Goal: Task Accomplishment & Management: Manage account settings

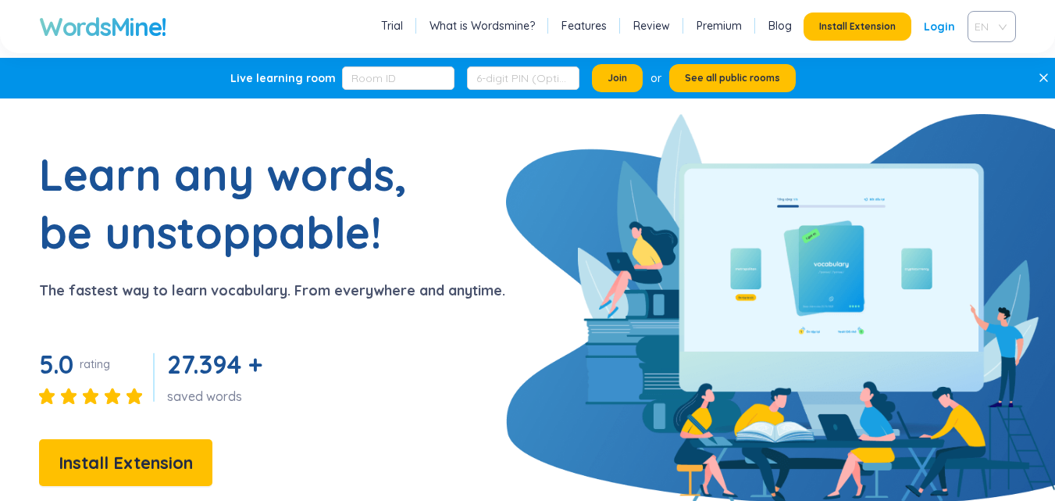
click at [979, 20] on span "EN" at bounding box center [989, 26] width 28 height 23
click at [936, 22] on link "Login" at bounding box center [939, 26] width 31 height 28
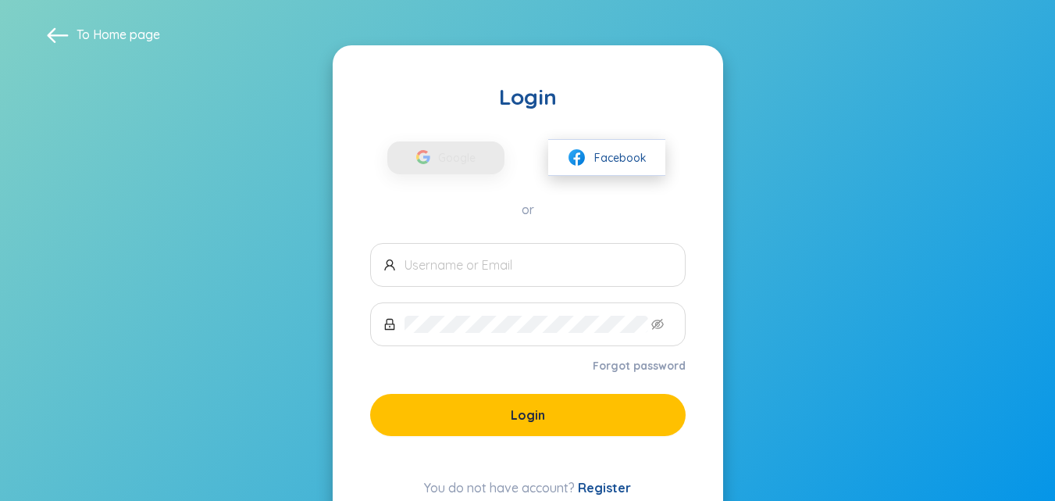
click at [590, 152] on button "Facebook" at bounding box center [606, 157] width 117 height 37
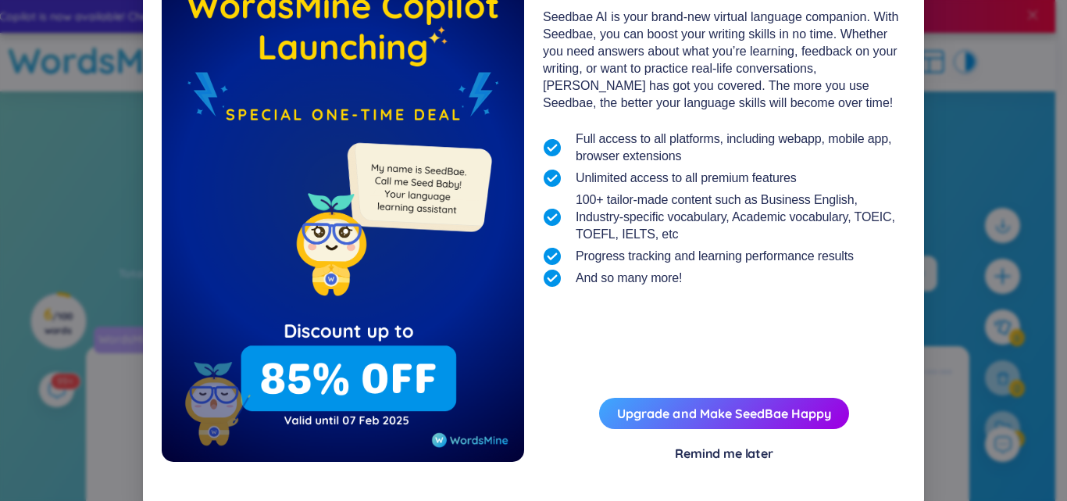
scroll to position [121, 0]
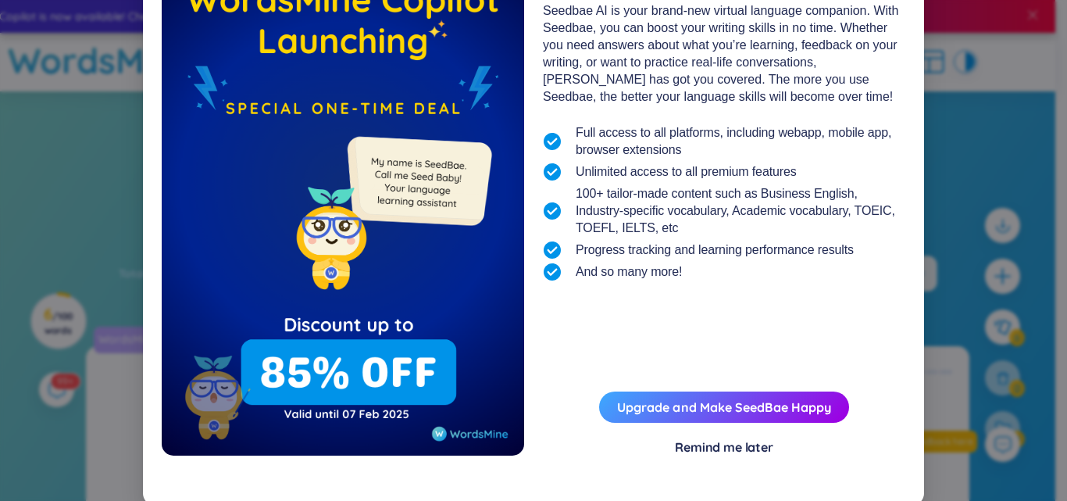
click at [715, 451] on div "Remind me later" at bounding box center [724, 446] width 98 height 17
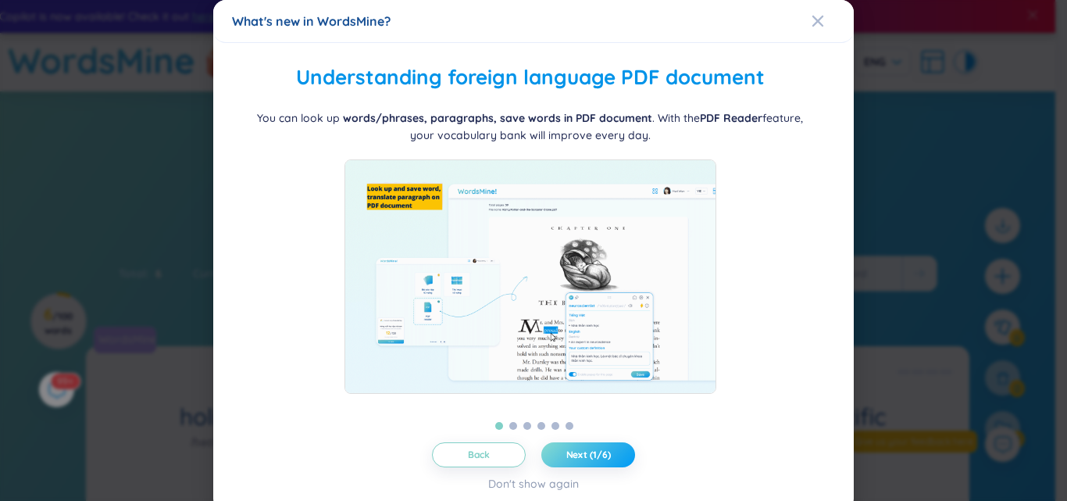
click at [555, 457] on button "Next (1/6)" at bounding box center [588, 454] width 94 height 25
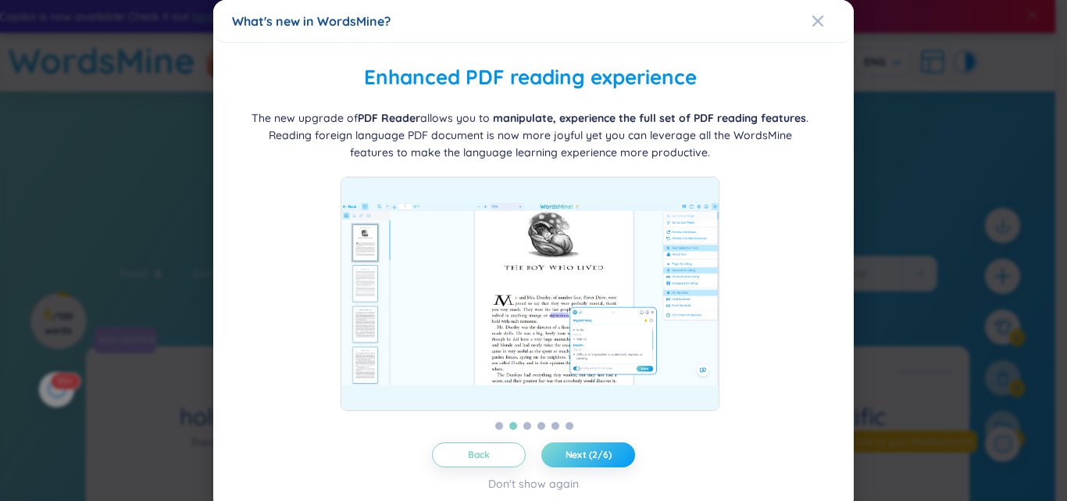
click at [555, 457] on button "Next (2/6)" at bounding box center [588, 454] width 94 height 25
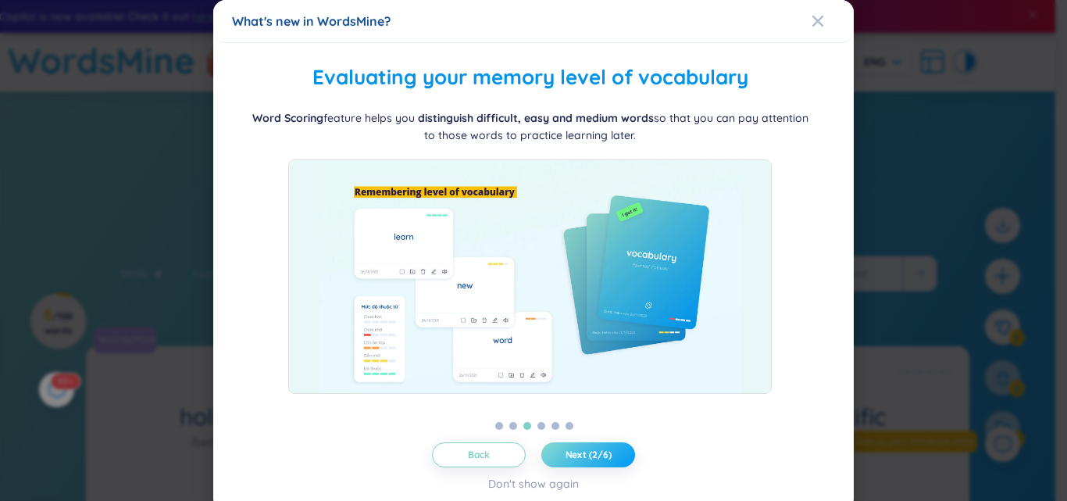
click at [555, 457] on button "Next (2/6)" at bounding box center [588, 454] width 94 height 25
click at [555, 457] on button "Next (3/6)" at bounding box center [588, 454] width 94 height 25
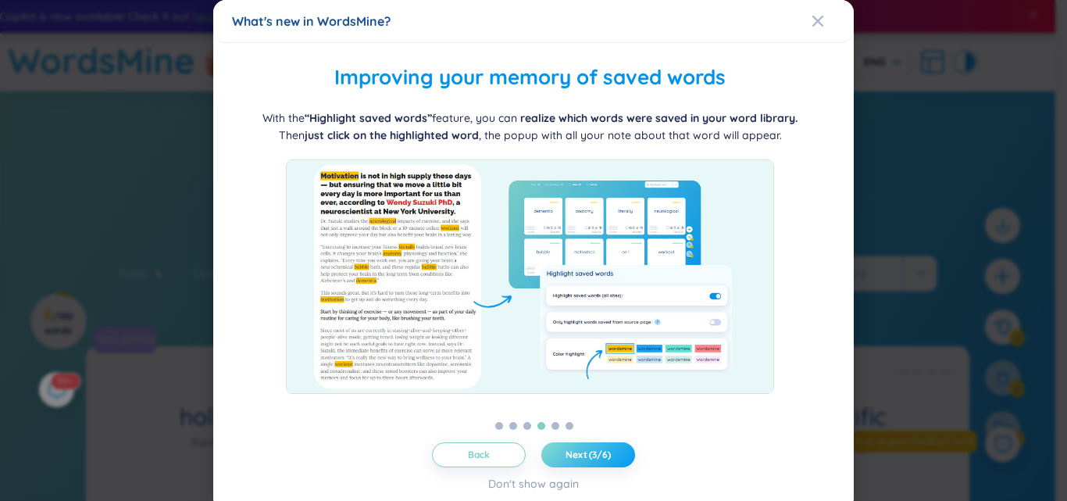
click at [555, 457] on button "Next (3/6)" at bounding box center [588, 454] width 94 height 25
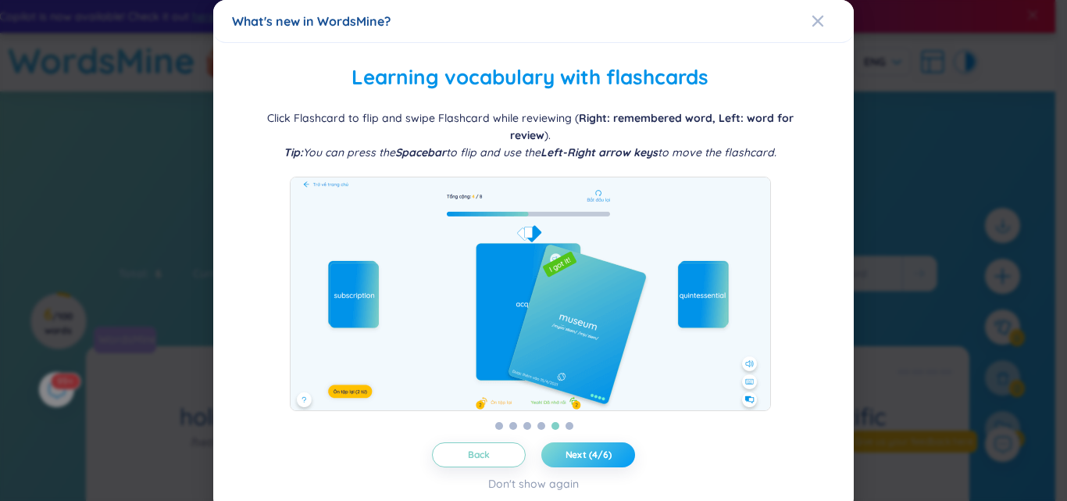
click at [555, 457] on button "Next (4/6)" at bounding box center [588, 454] width 94 height 25
click at [555, 457] on button "Next (5/6)" at bounding box center [588, 454] width 94 height 25
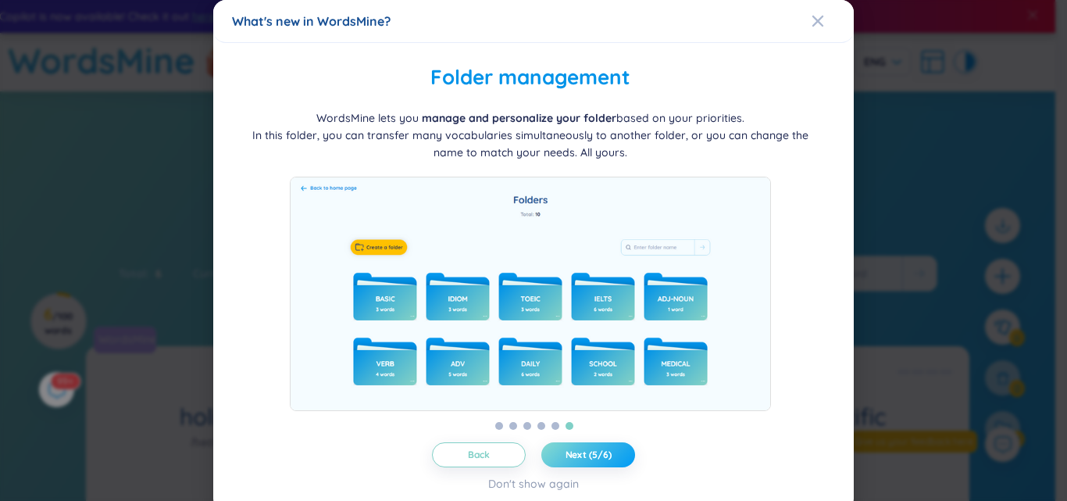
click at [555, 457] on button "Next (5/6)" at bounding box center [588, 454] width 94 height 25
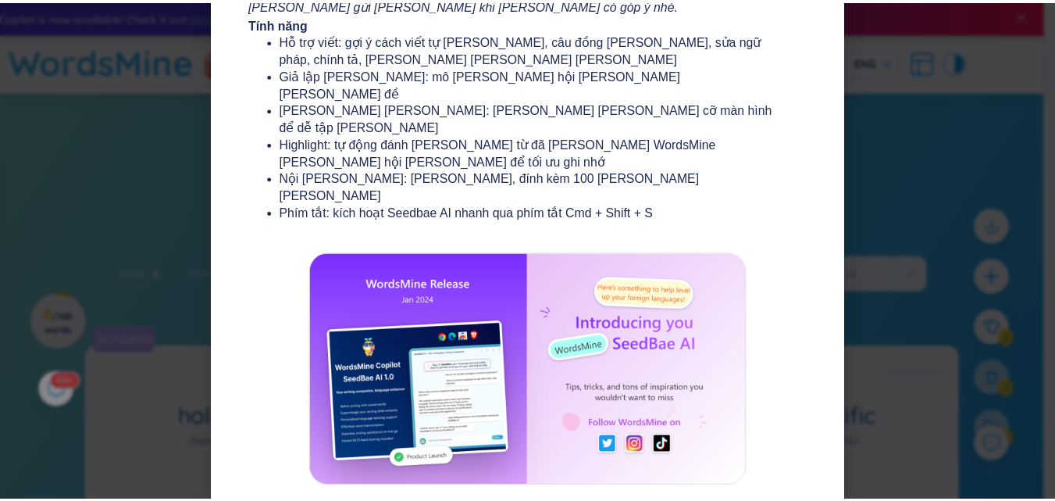
scroll to position [0, 0]
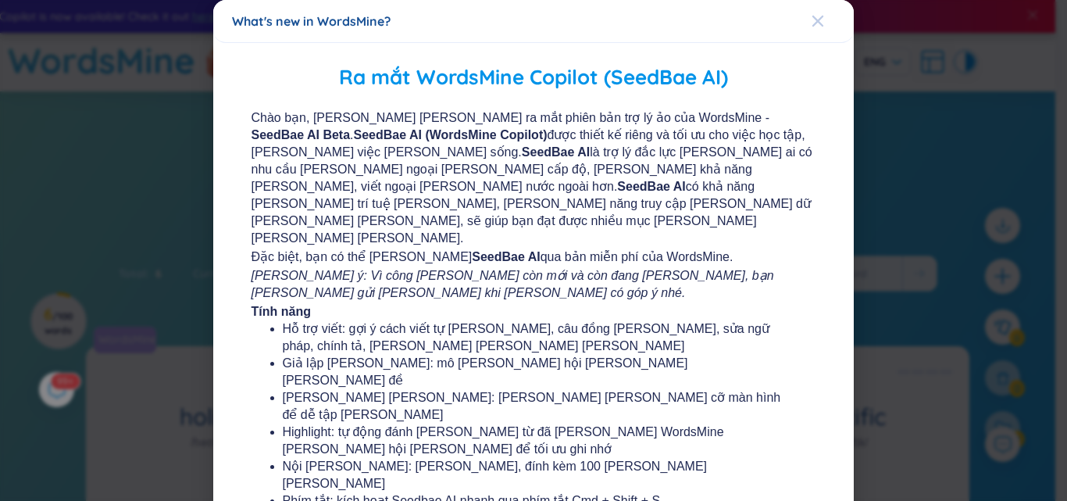
click at [812, 10] on div "Close" at bounding box center [818, 21] width 12 height 42
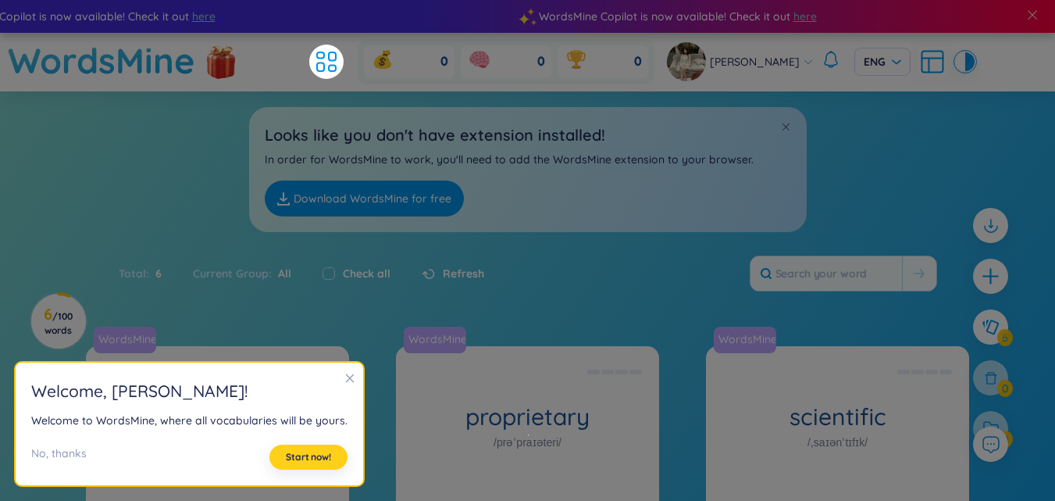
click at [309, 456] on span "Start now!" at bounding box center [308, 457] width 45 height 12
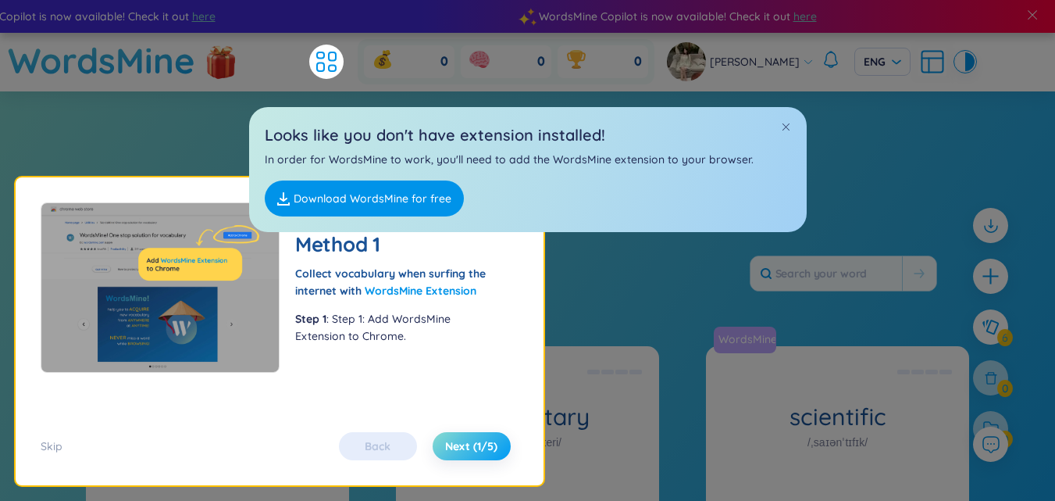
click at [498, 441] on span "Next (1/5)" at bounding box center [471, 446] width 52 height 16
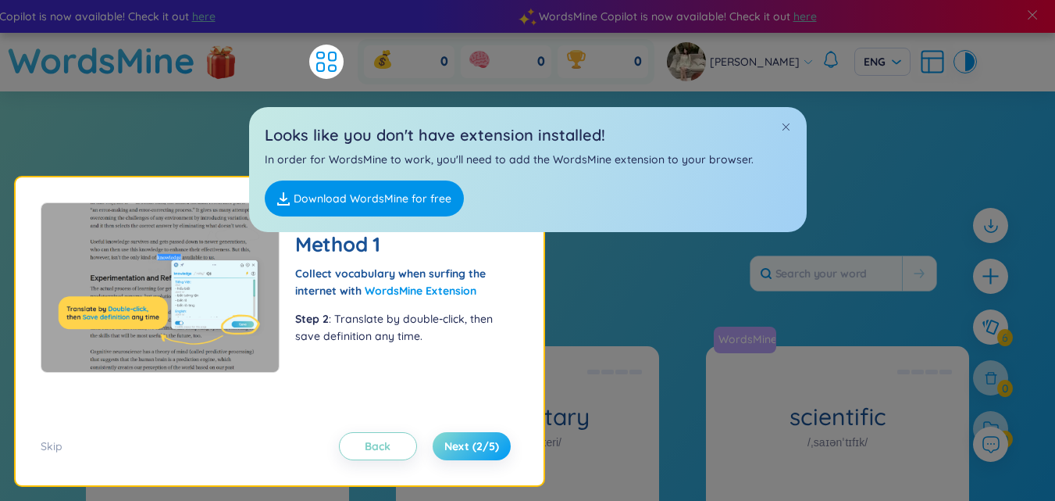
click at [498, 441] on span "Next (2/5)" at bounding box center [471, 446] width 55 height 16
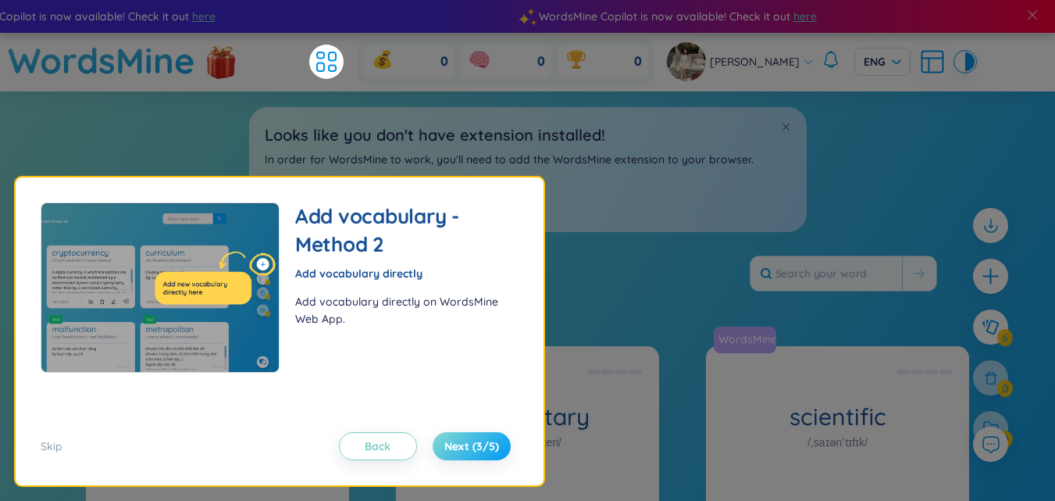
click at [495, 451] on span "Next (3/5)" at bounding box center [471, 446] width 55 height 16
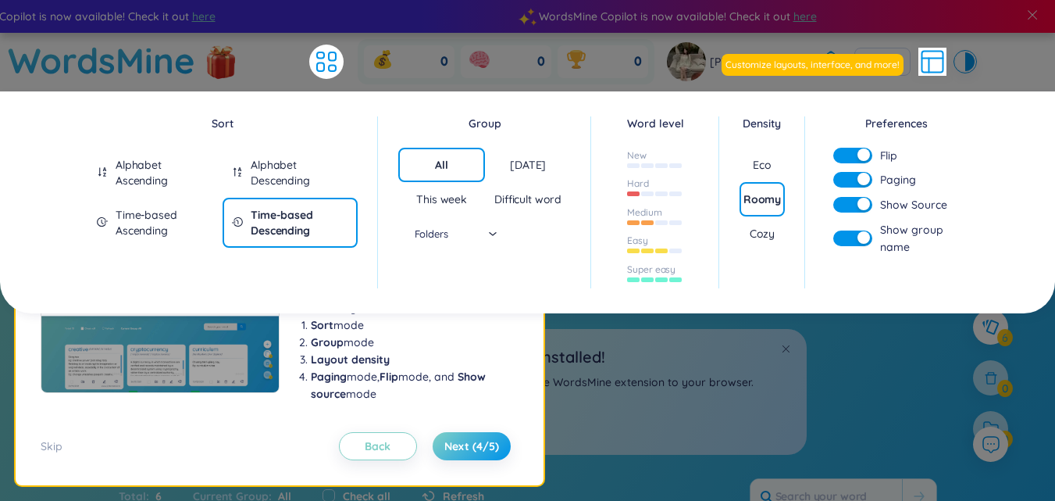
click at [619, 363] on h2 "Looks like you don't have extension installed!" at bounding box center [528, 356] width 526 height 24
click at [494, 439] on span "Next (4/5)" at bounding box center [471, 446] width 55 height 16
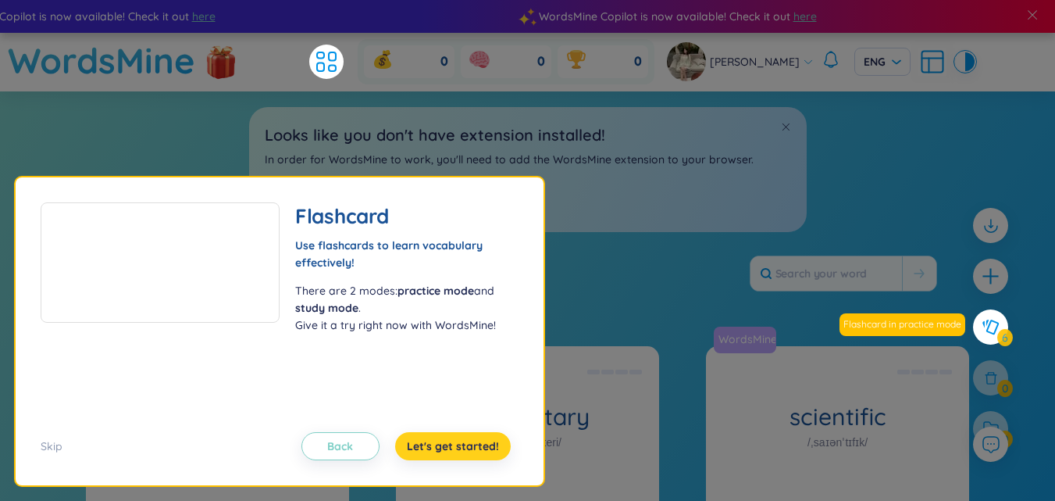
click at [494, 439] on span "Let's get started!" at bounding box center [453, 446] width 92 height 16
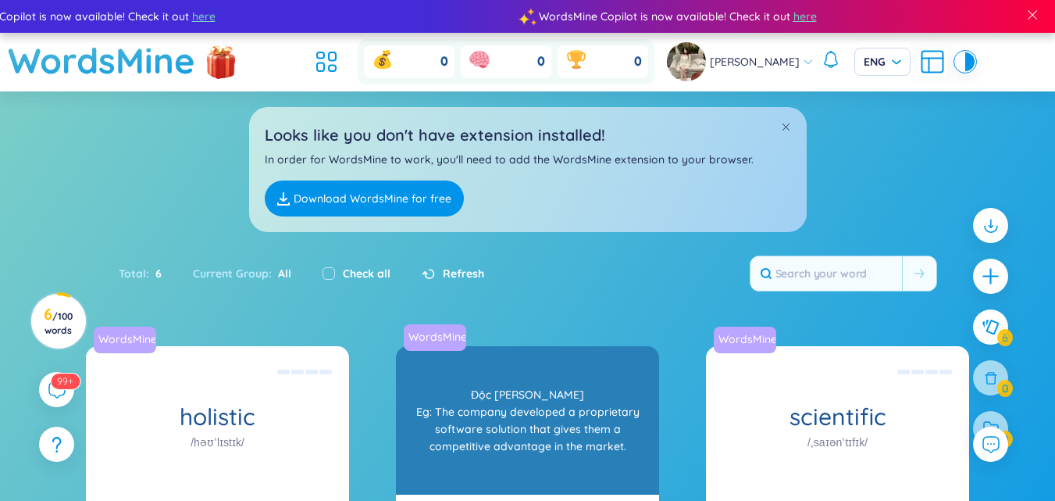
drag, startPoint x: 494, startPoint y: 439, endPoint x: 587, endPoint y: 369, distance: 116.7
click at [587, 369] on section "Sort Alphabet Ascending Alphabet Descending Time-based Ascending Time-based Des…" at bounding box center [527, 463] width 1055 height 745
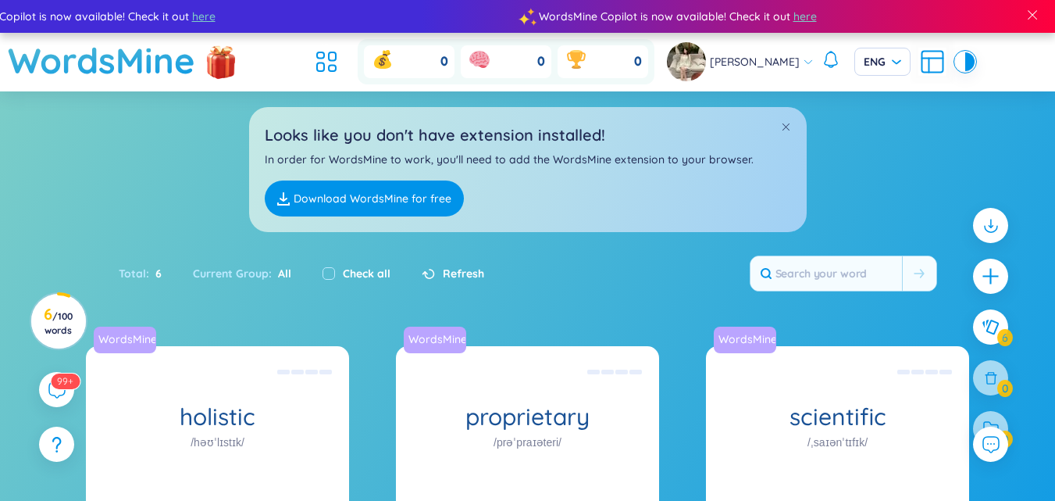
scroll to position [1, 0]
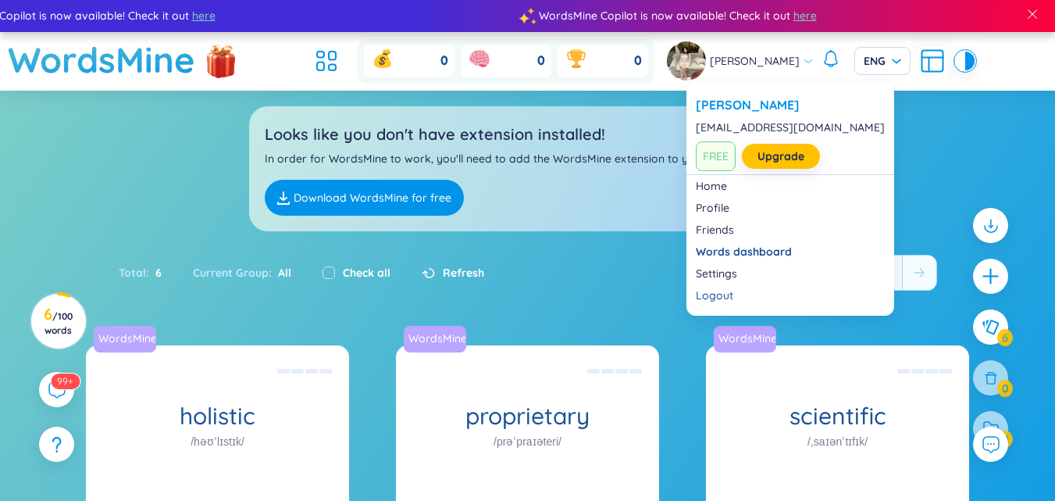
click at [712, 162] on span "FREE" at bounding box center [716, 156] width 40 height 30
click at [740, 52] on div "Bảo Châu" at bounding box center [740, 60] width 147 height 39
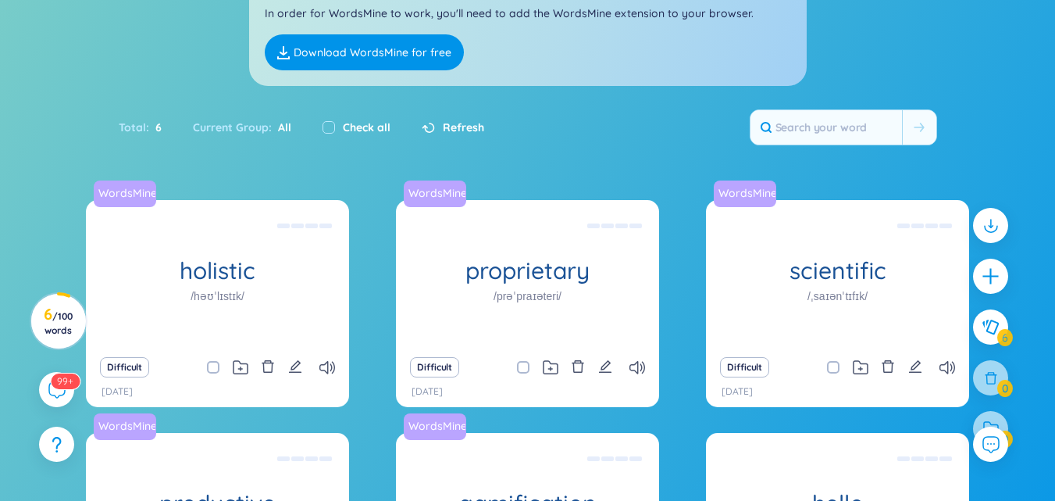
scroll to position [147, 0]
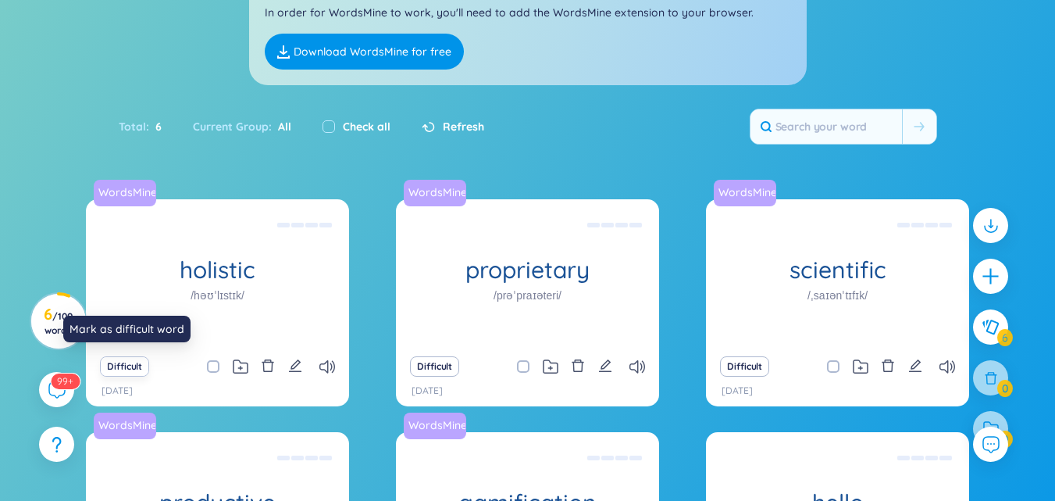
click at [130, 366] on button "Difficult" at bounding box center [124, 366] width 49 height 20
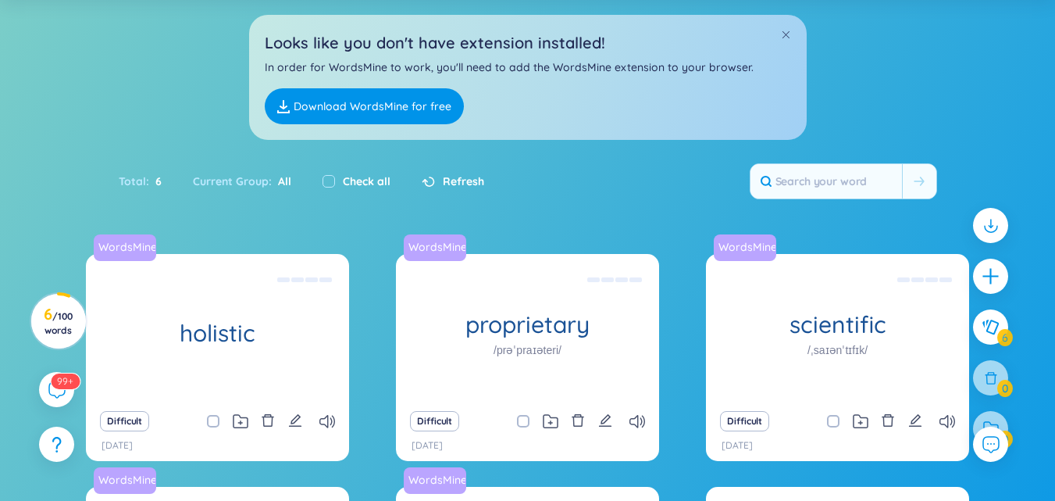
scroll to position [0, 0]
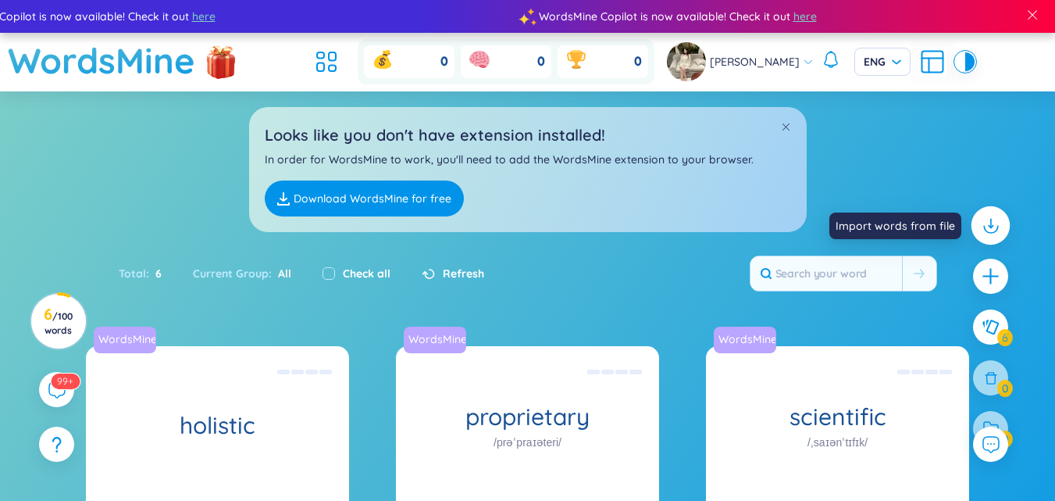
click at [987, 216] on icon at bounding box center [990, 226] width 20 height 20
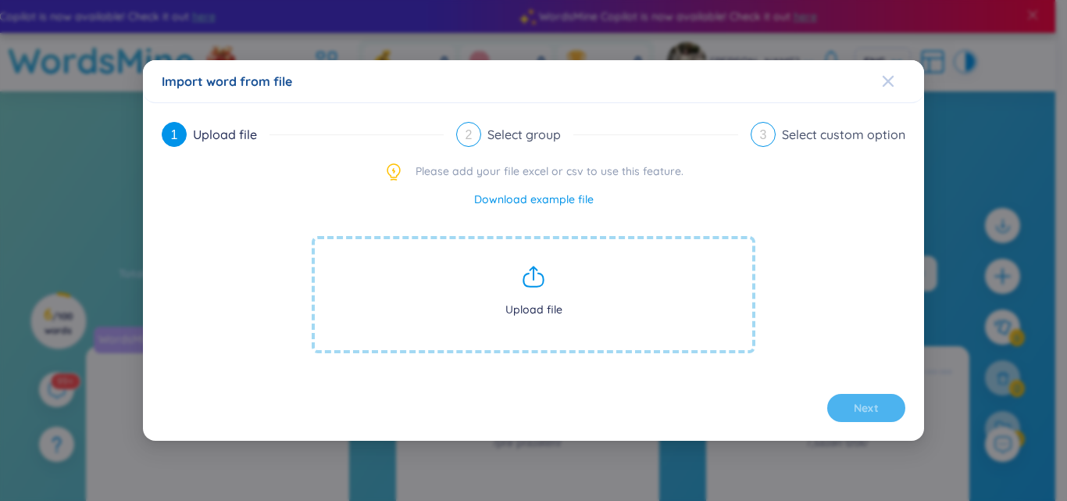
click at [897, 87] on span "Close" at bounding box center [903, 81] width 42 height 42
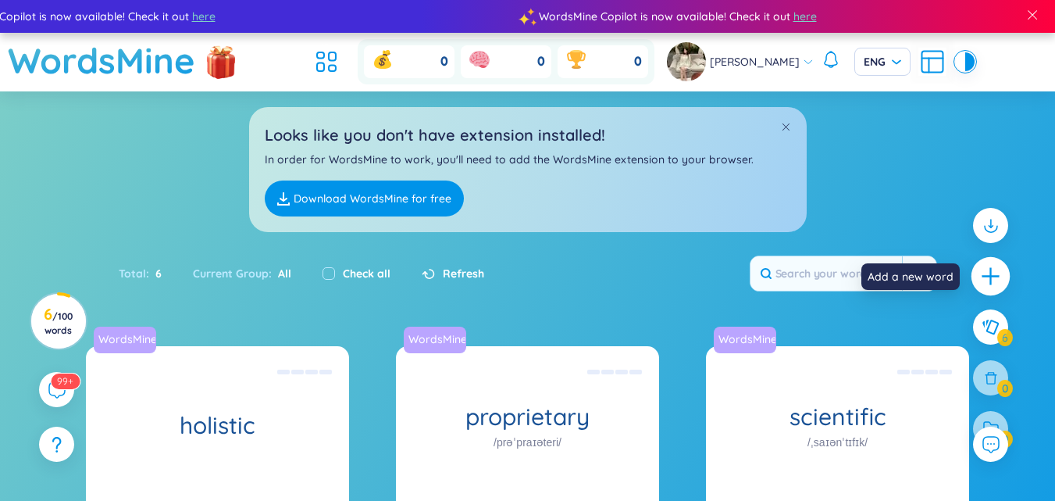
click at [983, 283] on icon "plus" at bounding box center [991, 277] width 22 height 22
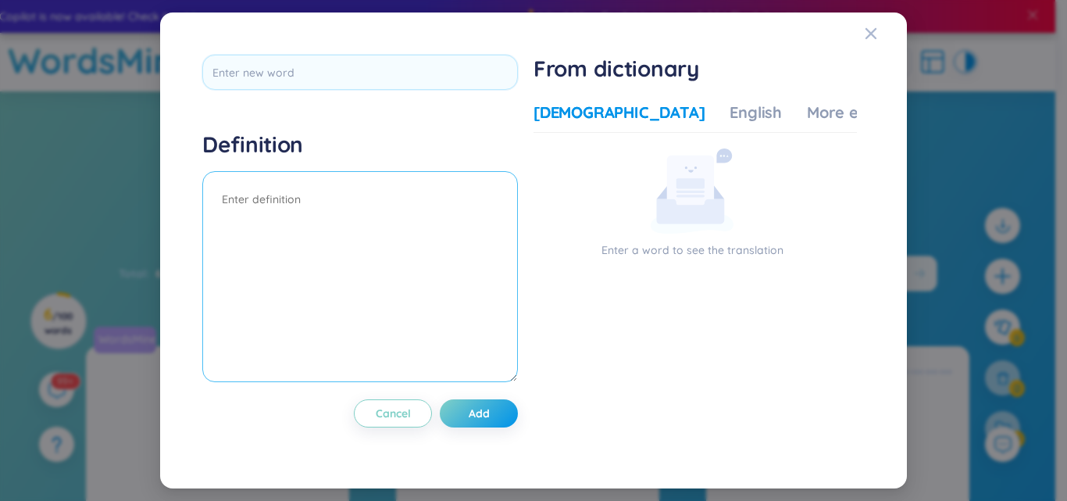
click at [394, 210] on textarea at bounding box center [360, 276] width 316 height 211
click at [869, 31] on icon "Close" at bounding box center [870, 33] width 11 height 11
